Goal: Information Seeking & Learning: Learn about a topic

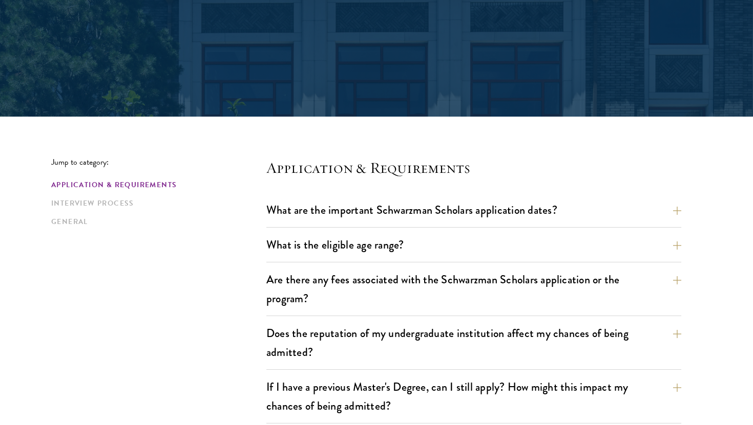
scroll to position [147, 0]
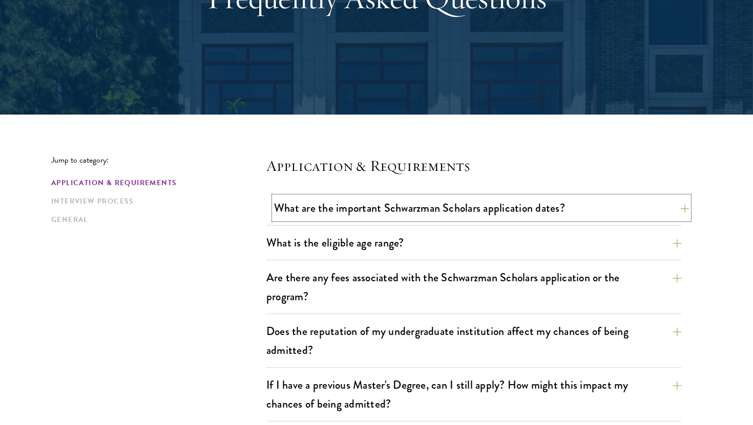
click at [489, 209] on button "What are the important Schwarzman Scholars application dates?" at bounding box center [481, 208] width 415 height 23
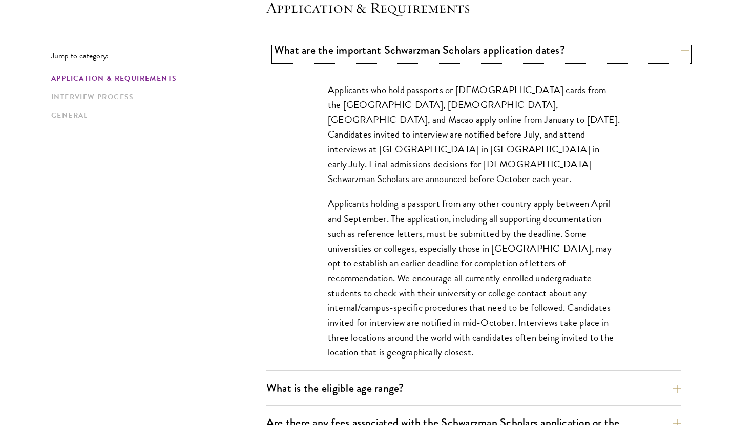
scroll to position [402, 0]
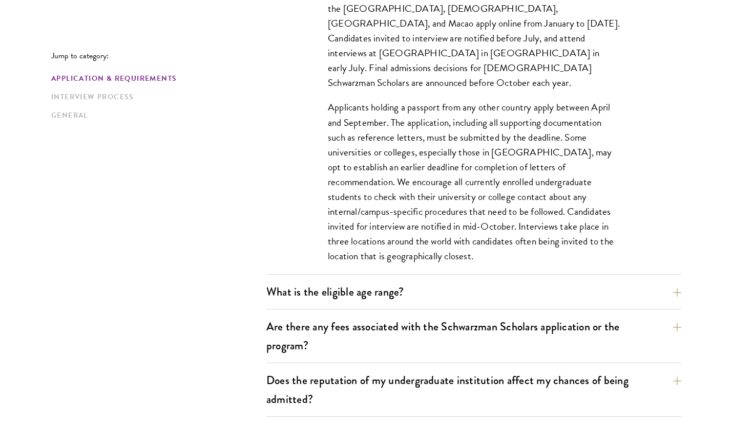
click at [427, 304] on div "What is the eligible age range? Candidates must be at least 18 but not yet 29 y…" at bounding box center [473, 295] width 415 height 29
click at [392, 292] on button "What is the eligible age range?" at bounding box center [481, 292] width 415 height 23
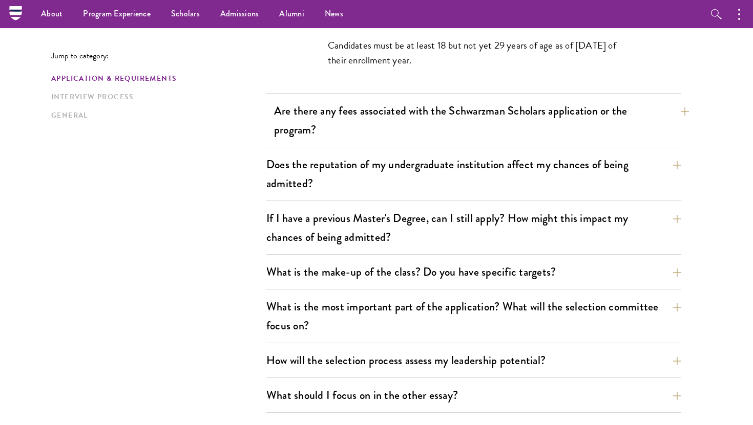
scroll to position [375, 0]
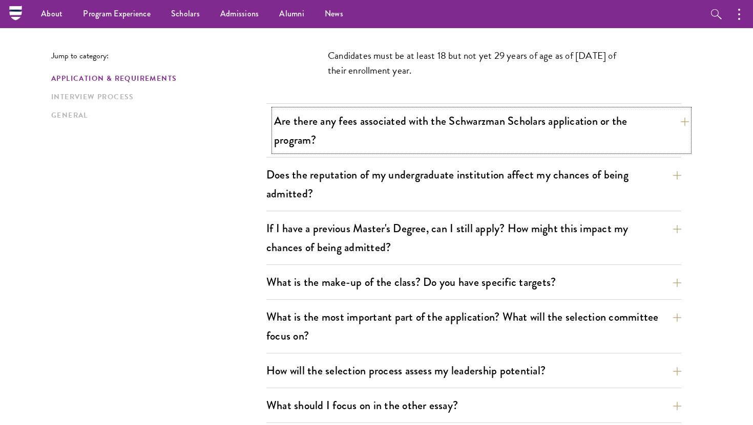
click at [385, 136] on button "Are there any fees associated with the Schwarzman Scholars application or the p…" at bounding box center [481, 131] width 415 height 42
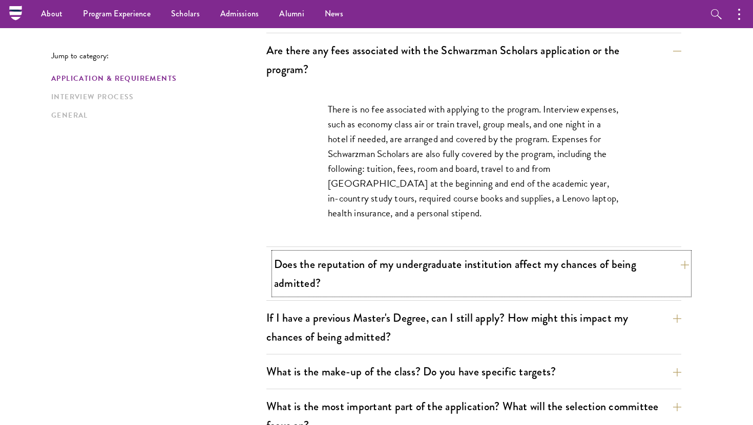
click at [432, 264] on button "Does the reputation of my undergraduate institution affect my chances of being …" at bounding box center [481, 274] width 415 height 42
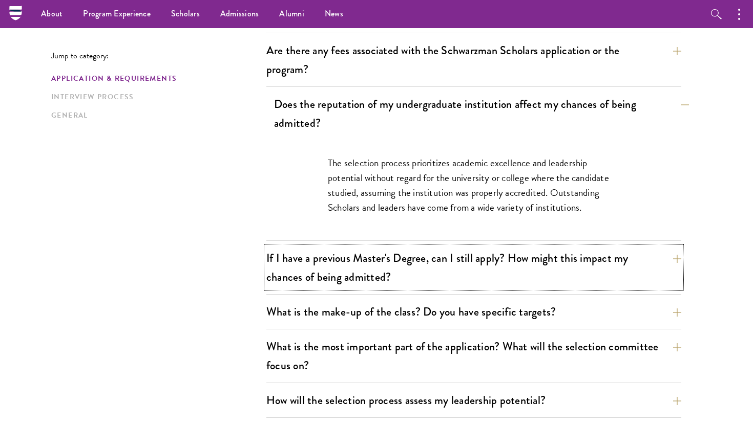
click at [432, 264] on button "If I have a previous Master's Degree, can I still apply? How might this impact …" at bounding box center [473, 268] width 415 height 42
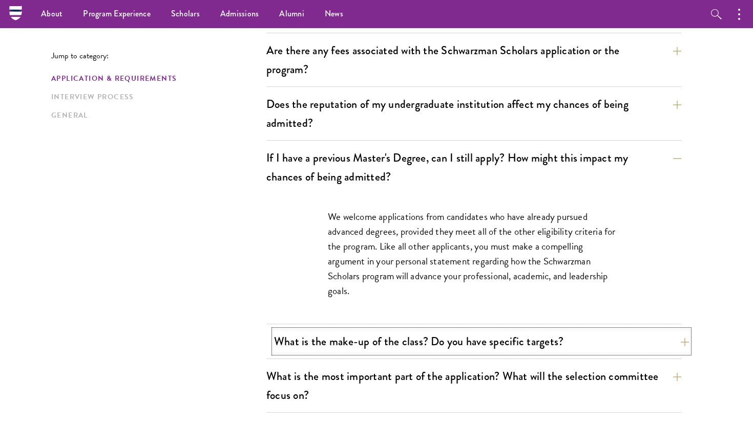
click at [442, 350] on button "What is the make-up of the class? Do you have specific targets?" at bounding box center [481, 341] width 415 height 23
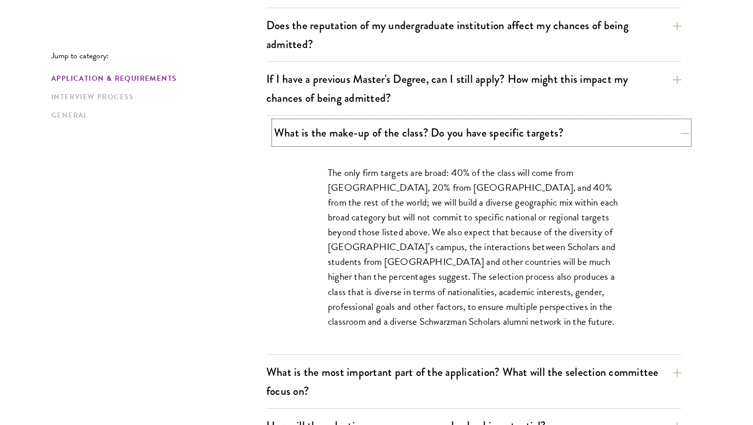
scroll to position [506, 0]
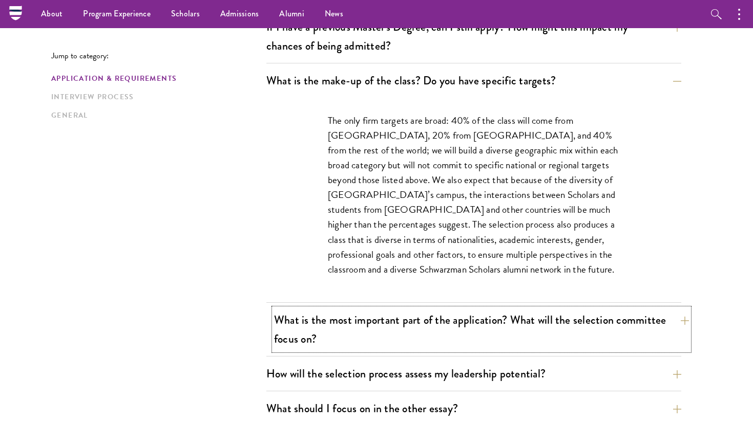
click at [444, 322] on button "What is the most important part of the application? What will the selection com…" at bounding box center [481, 330] width 415 height 42
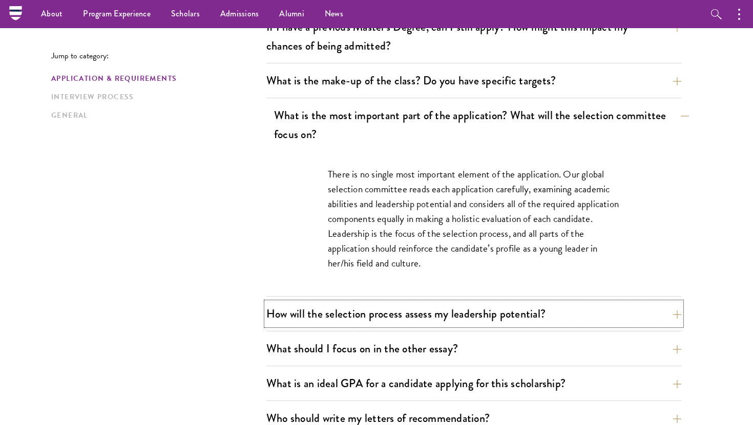
click at [444, 322] on button "How will the selection process assess my leadership potential?" at bounding box center [473, 314] width 415 height 23
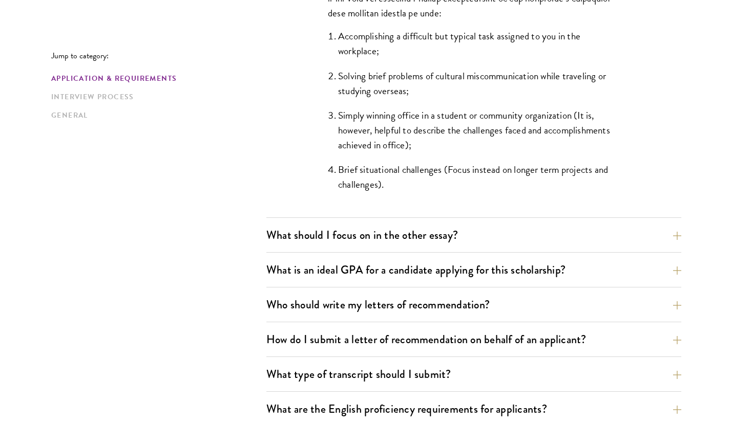
scroll to position [1023, 0]
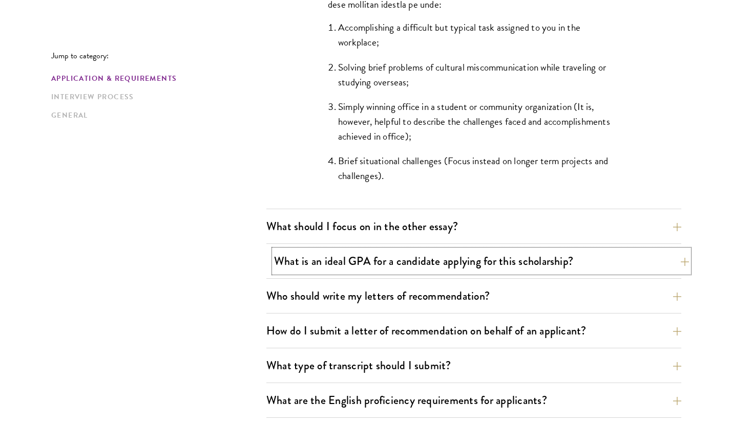
click at [443, 267] on button "What is an ideal GPA for a candidate applying for this scholarship?" at bounding box center [481, 261] width 415 height 23
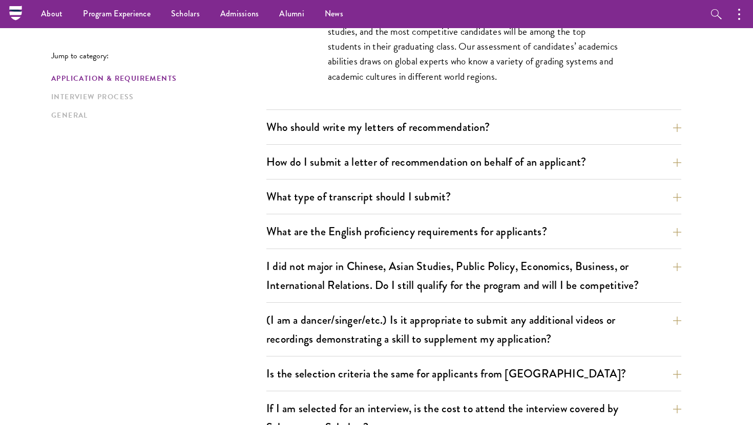
scroll to position [700, 0]
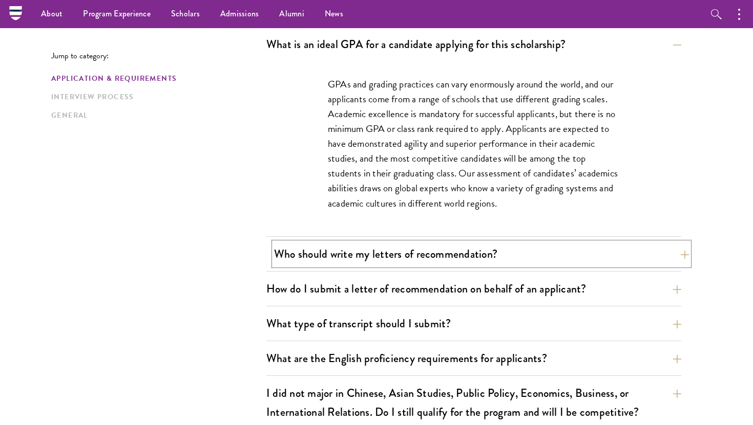
click at [434, 260] on button "Who should write my letters of recommendation?" at bounding box center [481, 254] width 415 height 23
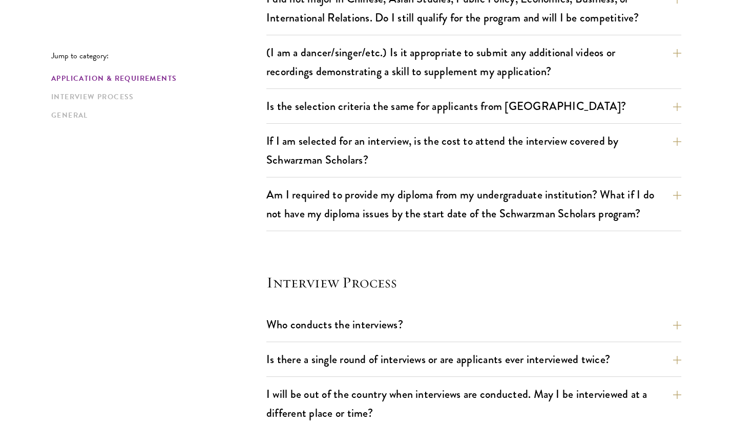
scroll to position [1537, 0]
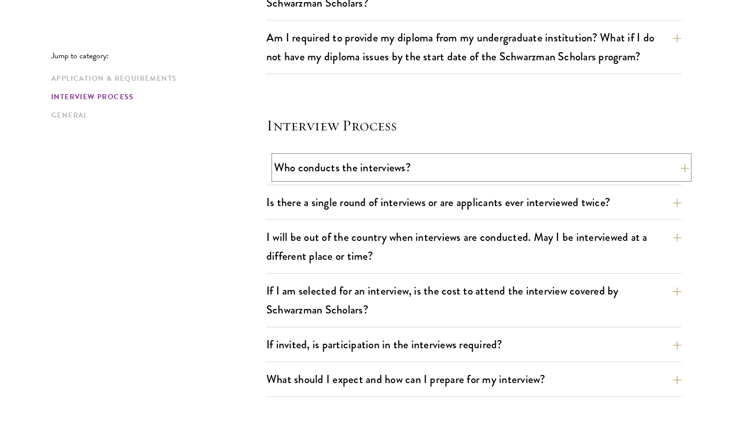
click at [440, 175] on button "Who conducts the interviews?" at bounding box center [481, 167] width 415 height 23
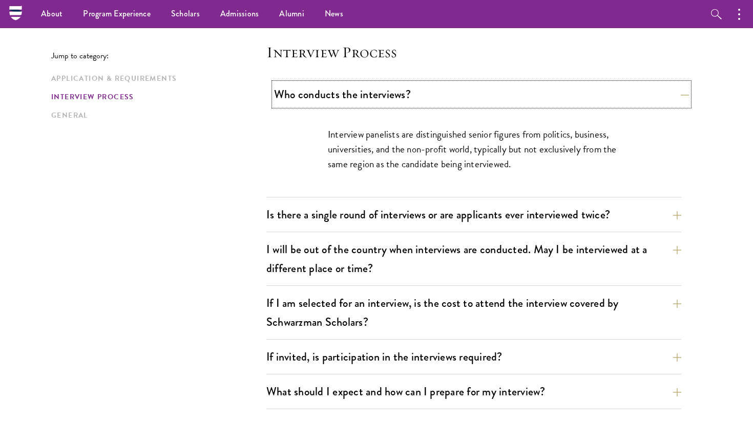
scroll to position [1077, 0]
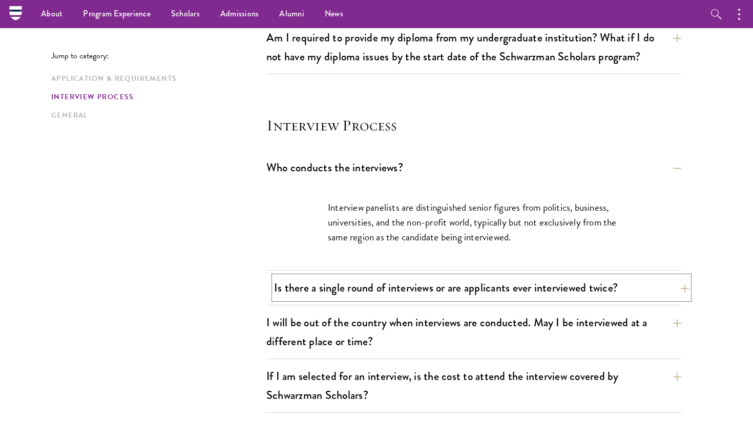
click at [441, 287] on button "Is there a single round of interviews or are applicants ever interviewed twice?" at bounding box center [481, 287] width 415 height 23
